Goal: Task Accomplishment & Management: Use online tool/utility

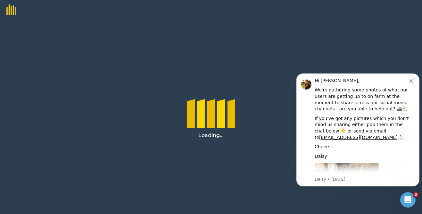
click at [263, 81] on icon "Dismiss notification" at bounding box center [411, 81] width 4 height 4
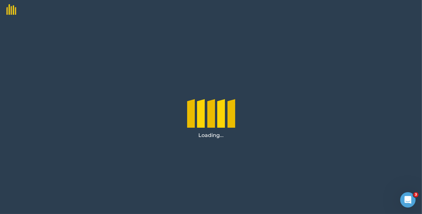
click at [30, 138] on div "Loading..." at bounding box center [211, 116] width 422 height 195
click at [50, 139] on div "Loading..." at bounding box center [211, 116] width 422 height 195
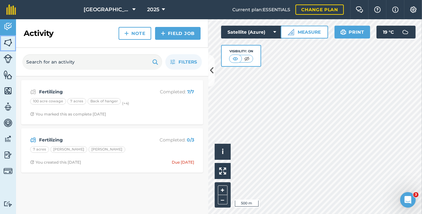
click at [8, 40] on img at bounding box center [8, 43] width 9 height 10
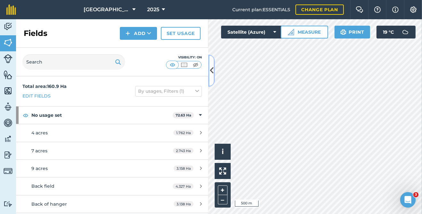
click at [210, 75] on icon at bounding box center [212, 70] width 4 height 11
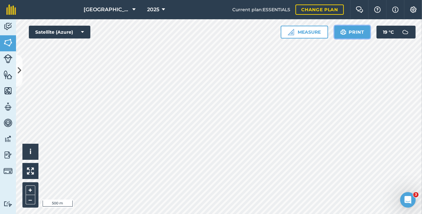
click at [358, 33] on button "Print" at bounding box center [353, 32] width 36 height 13
click at [350, 31] on button "Print" at bounding box center [353, 32] width 36 height 13
click at [355, 33] on button "Print" at bounding box center [353, 32] width 36 height 13
